Goal: Information Seeking & Learning: Learn about a topic

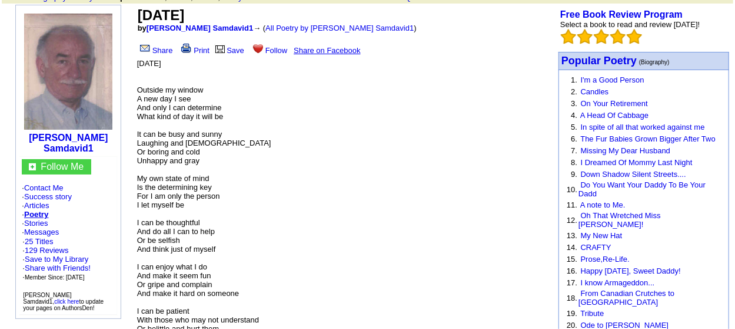
scroll to position [59, 0]
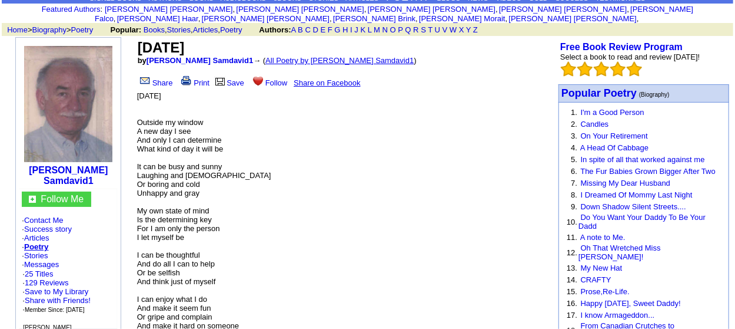
click at [343, 65] on link "All Poetry by James D.F. Samdavid1" at bounding box center [340, 60] width 148 height 9
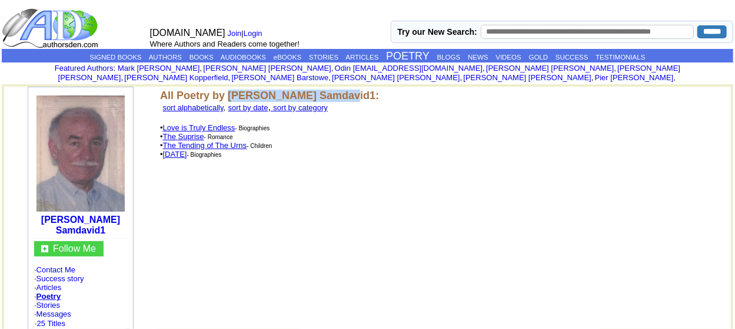
drag, startPoint x: 241, startPoint y: 102, endPoint x: 378, endPoint y: 104, distance: 137.2
click at [378, 101] on font "All Poetry by [PERSON_NAME] Samdavid1:" at bounding box center [269, 95] width 219 height 12
copy font "[PERSON_NAME] Samdavid1"
